Goal: Check status: Check status

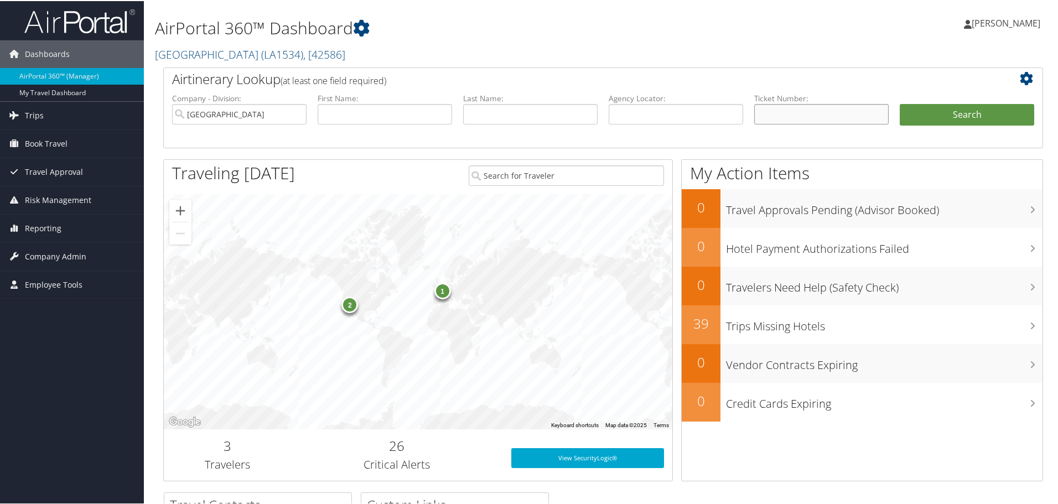
click at [787, 114] on input "text" at bounding box center [822, 113] width 135 height 20
paste input "8900897926436"
type input "8900897926436"
click at [900, 103] on button "Search" at bounding box center [967, 114] width 135 height 22
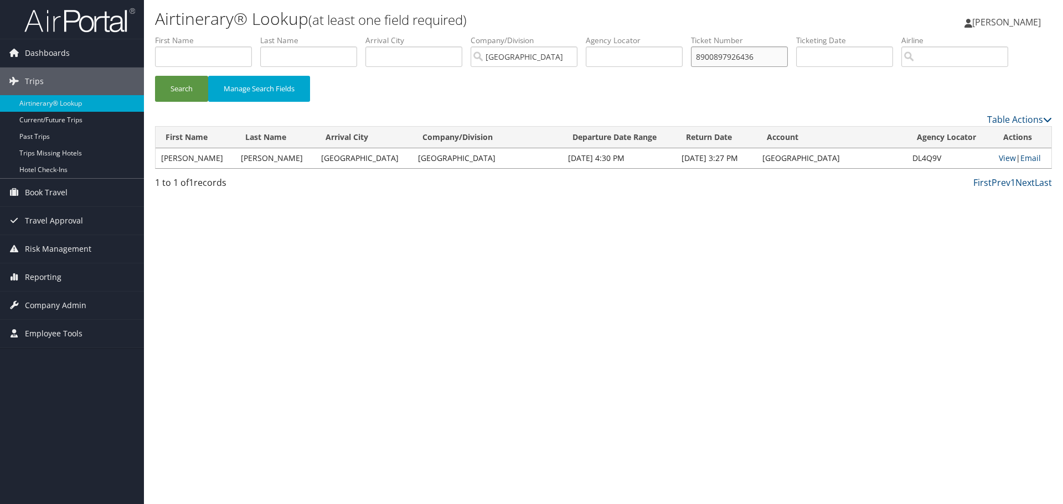
drag, startPoint x: 766, startPoint y: 54, endPoint x: 633, endPoint y: 56, distance: 132.9
click at [633, 35] on ul "First Name Last Name Departure City Arrival City Company/Division [GEOGRAPHIC_D…" at bounding box center [603, 35] width 897 height 0
paste input "40478"
click at [155, 76] on button "Search" at bounding box center [181, 89] width 53 height 26
click at [1001, 157] on link "View" at bounding box center [1007, 158] width 17 height 11
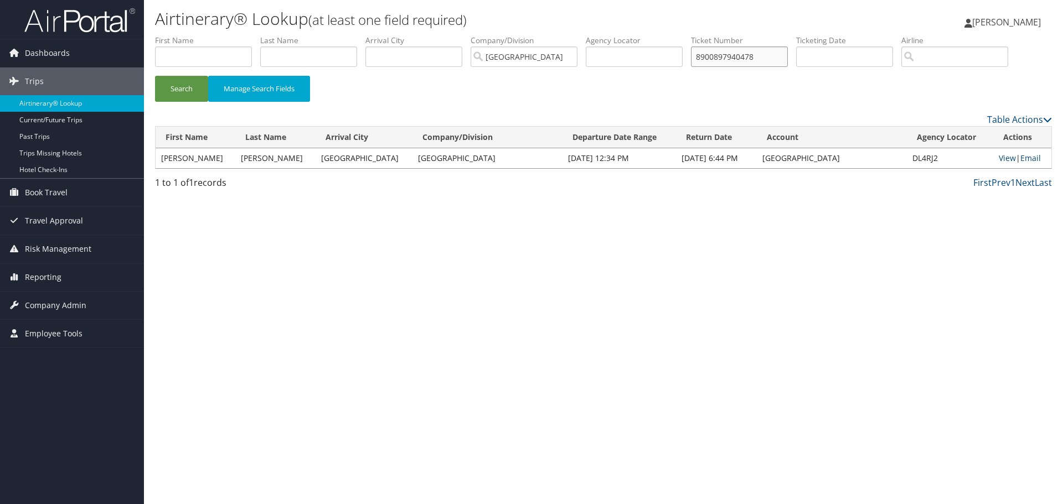
drag, startPoint x: 760, startPoint y: 59, endPoint x: 616, endPoint y: 71, distance: 143.9
click at [616, 35] on ul "First Name Last Name Departure City Arrival City Company/Division [GEOGRAPHIC_D…" at bounding box center [603, 35] width 897 height 0
paste input "26436"
type input "8900897926436"
click at [155, 76] on button "Search" at bounding box center [181, 89] width 53 height 26
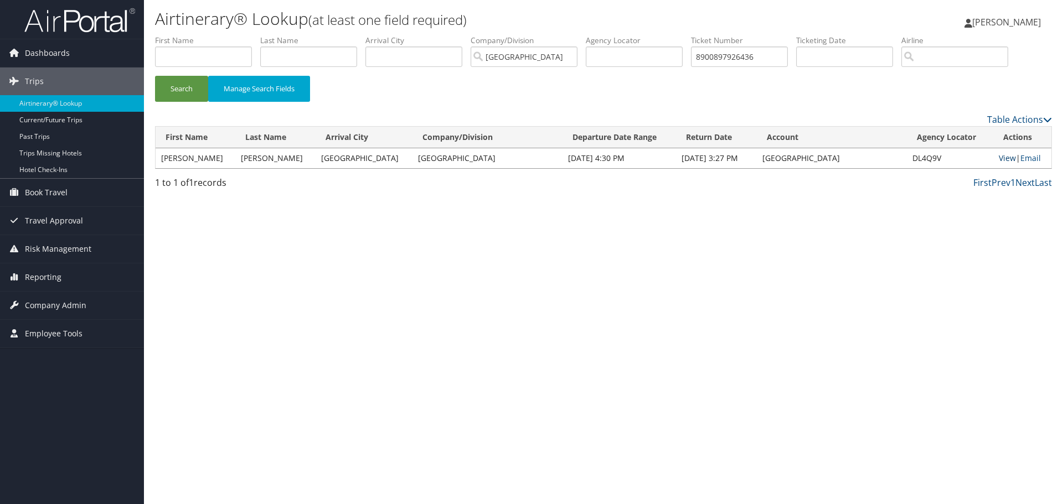
click at [1003, 158] on link "View" at bounding box center [1007, 158] width 17 height 11
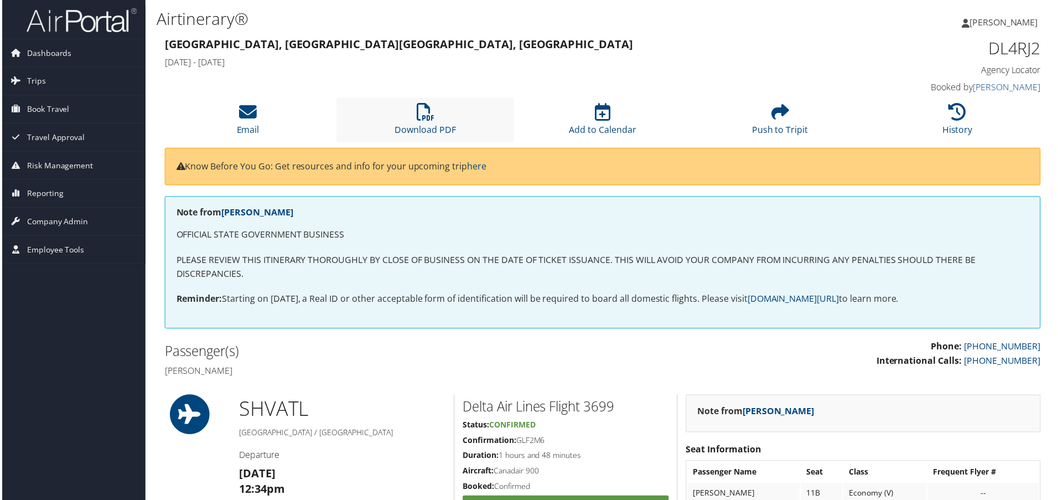
click at [447, 121] on li "Download PDF" at bounding box center [425, 120] width 178 height 45
click at [419, 115] on icon at bounding box center [425, 113] width 18 height 18
